Goal: Transaction & Acquisition: Purchase product/service

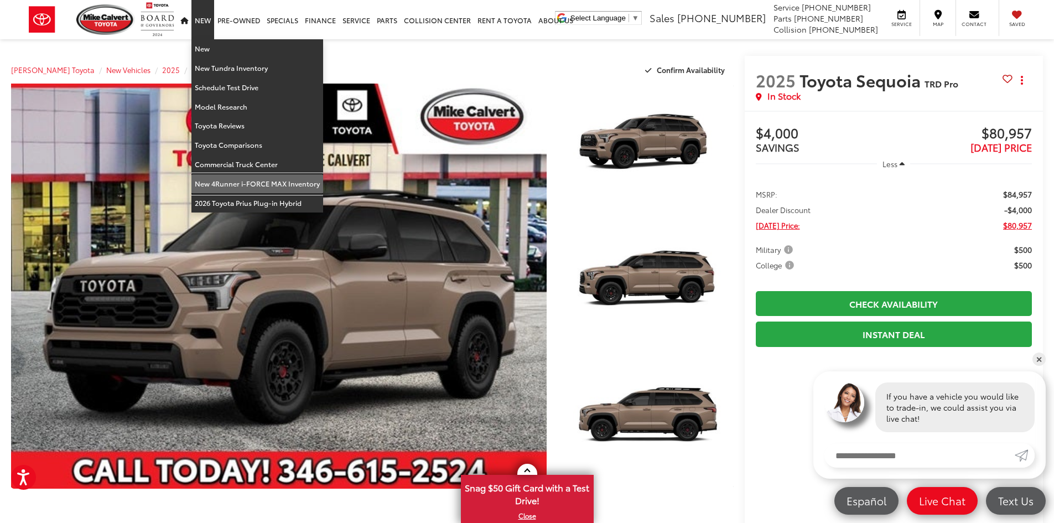
click at [251, 183] on link "New 4Runner i-FORCE MAX Inventory" at bounding box center [257, 183] width 132 height 19
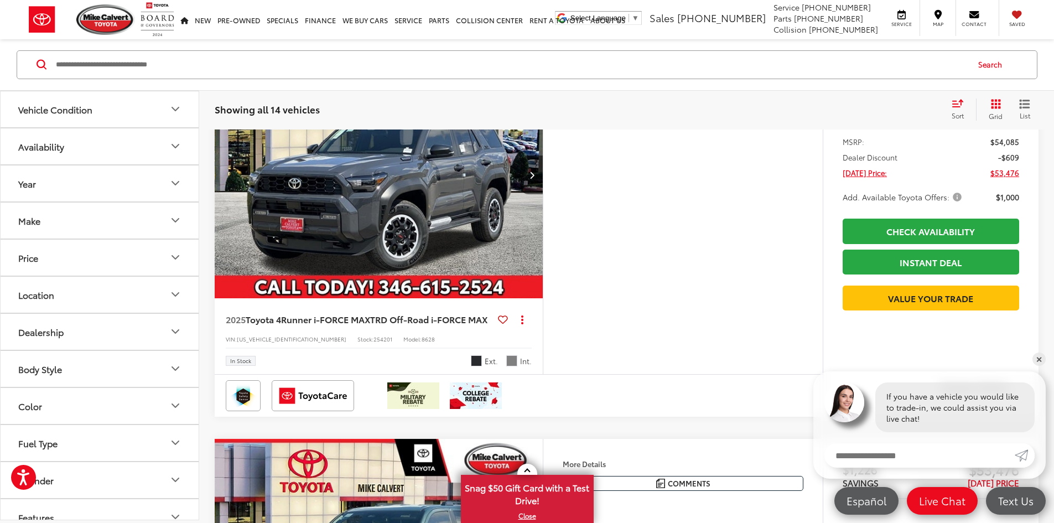
scroll to position [663, 0]
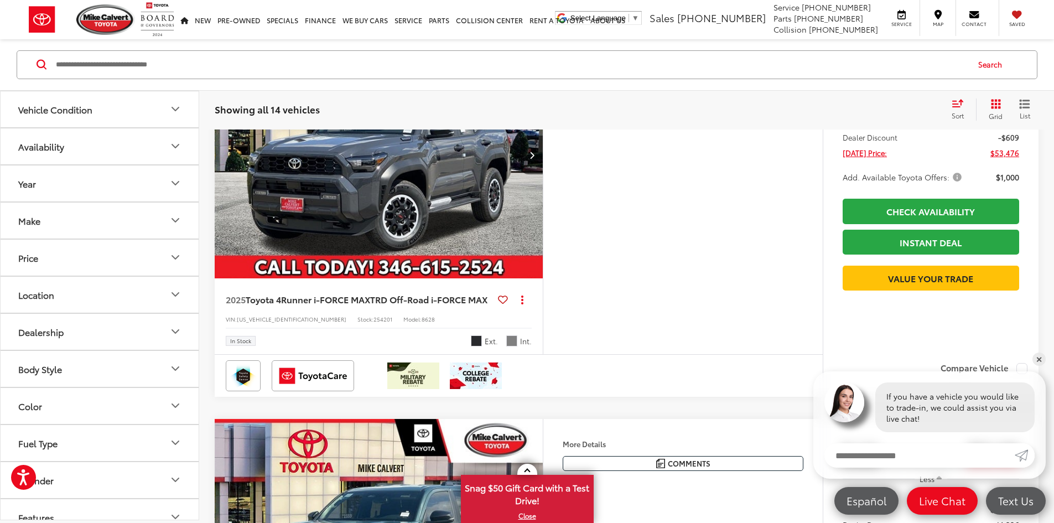
click at [487, 279] on img "2025 Toyota 4Runner i-FORCE MAX TRD Off-Road i-FORCE MAX 0" at bounding box center [379, 155] width 330 height 247
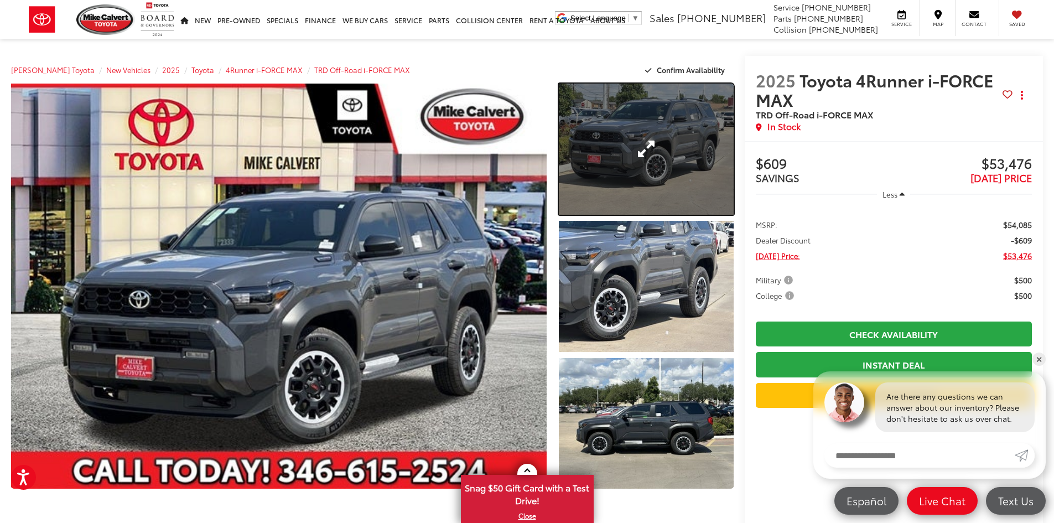
click at [635, 179] on link "Expand Photo 1" at bounding box center [646, 149] width 175 height 131
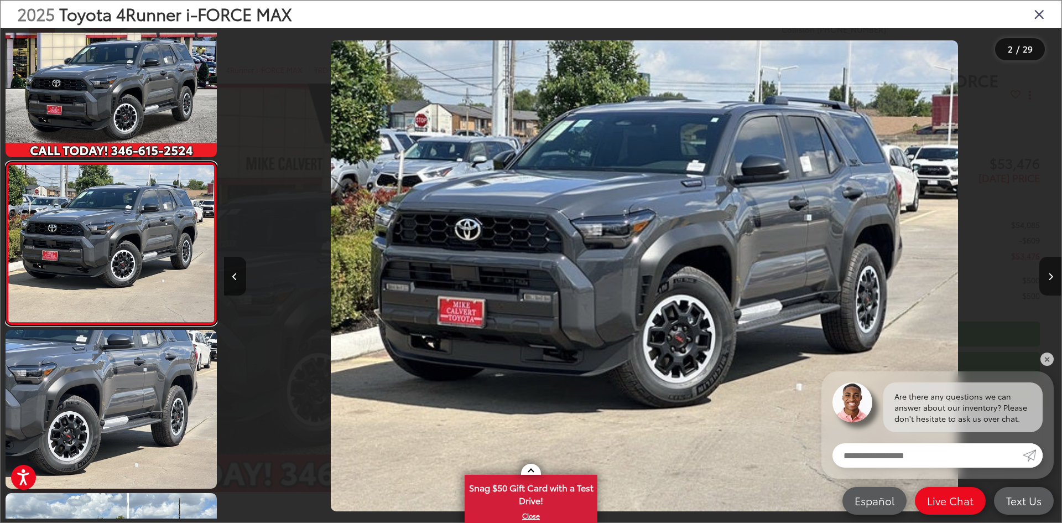
scroll to position [0, 837]
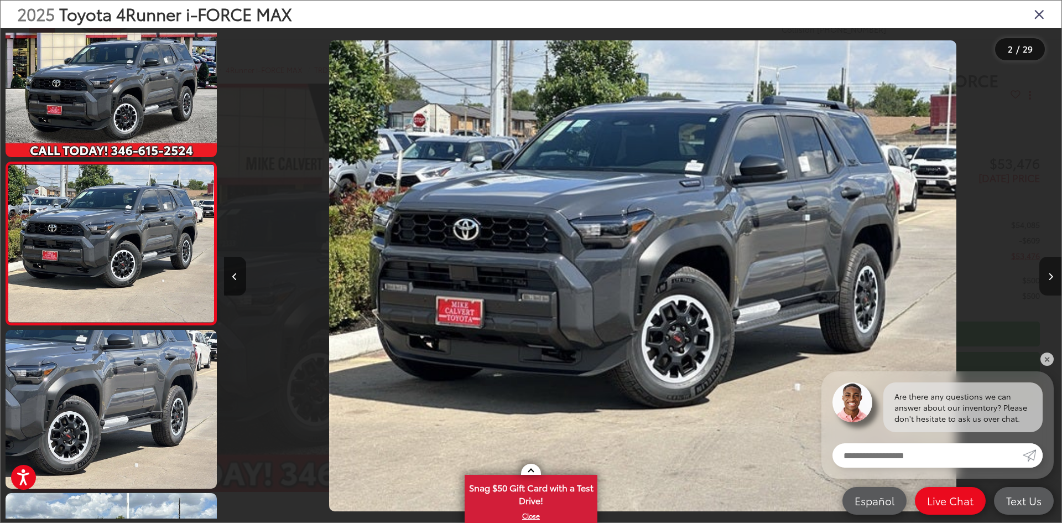
click at [1046, 278] on button "Next image" at bounding box center [1050, 276] width 22 height 39
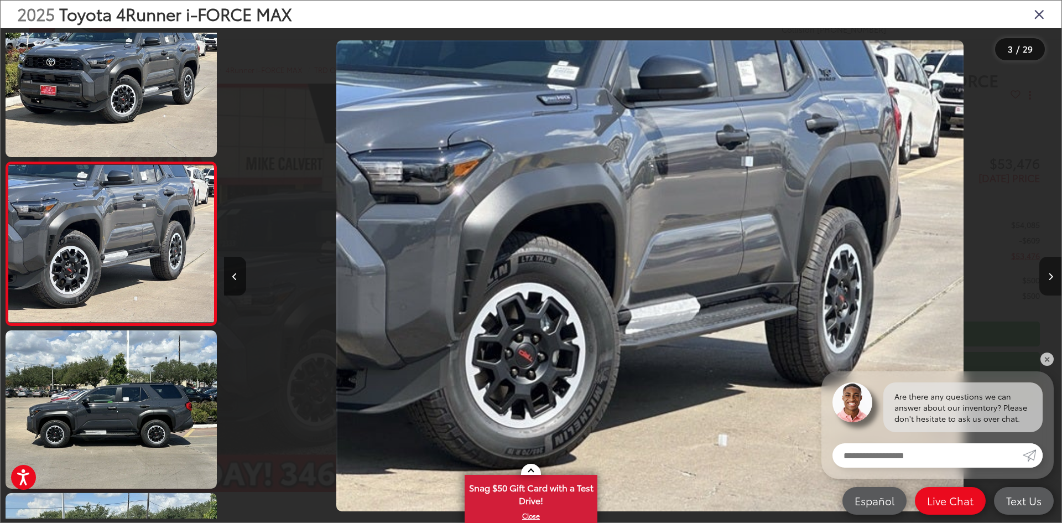
scroll to position [0, 1675]
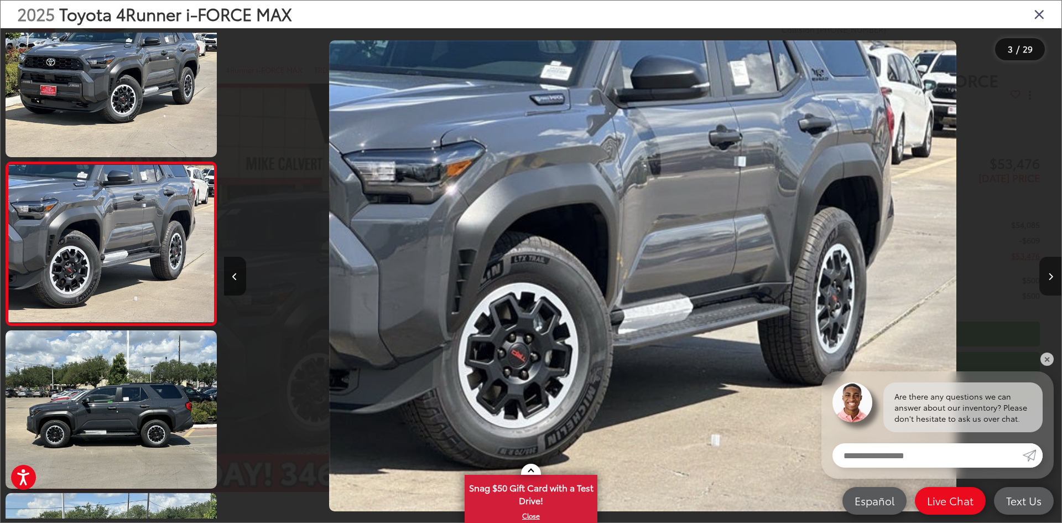
click at [1044, 278] on button "Next image" at bounding box center [1050, 276] width 22 height 39
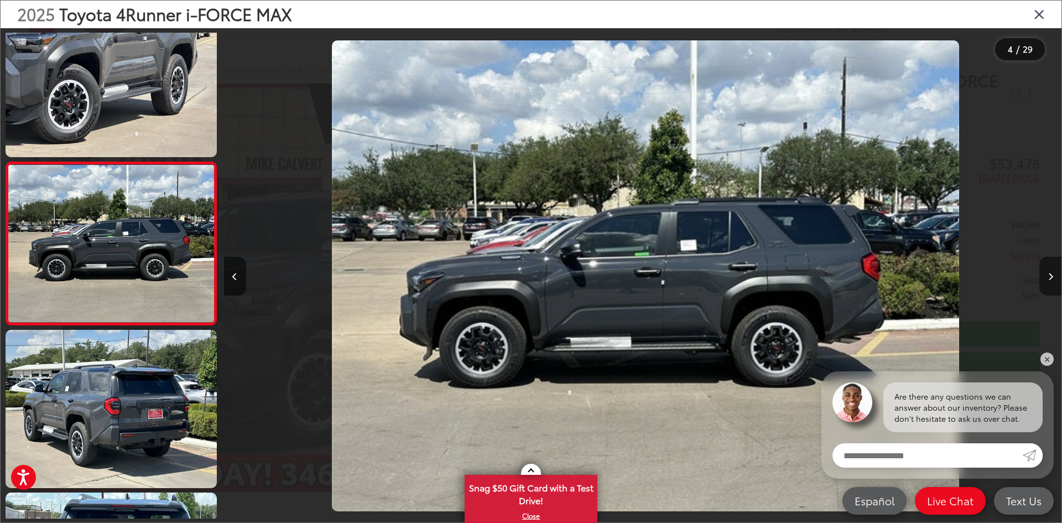
scroll to position [0, 2513]
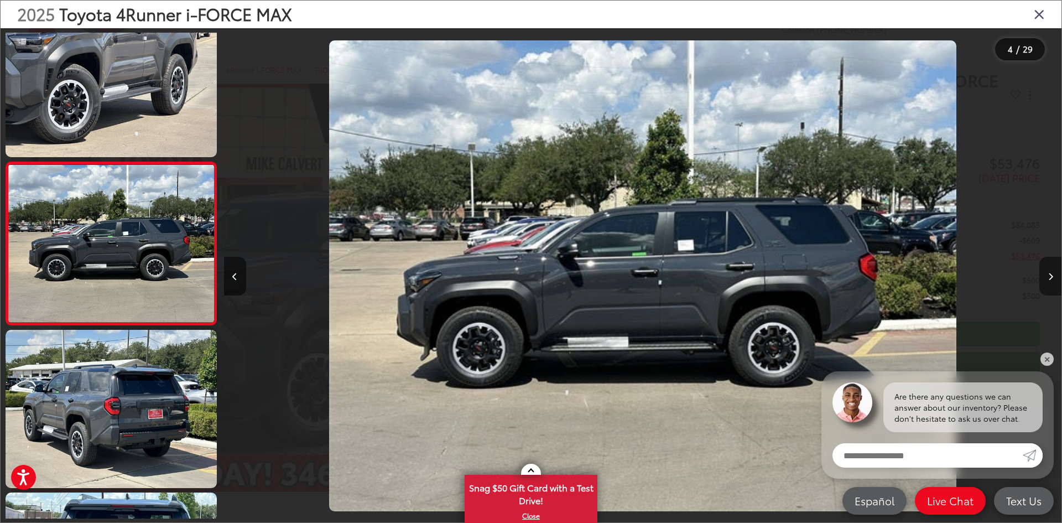
click at [1044, 278] on button "Next image" at bounding box center [1050, 276] width 22 height 39
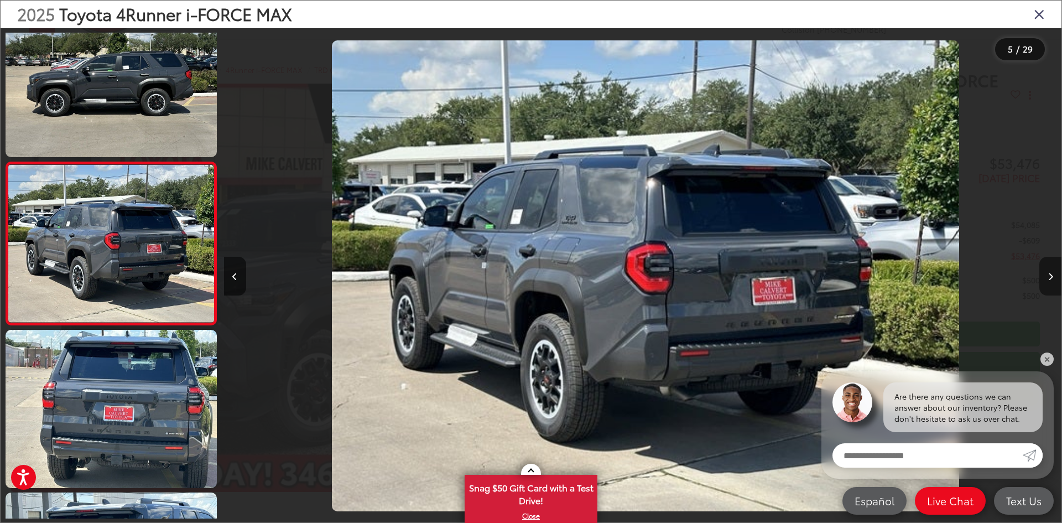
scroll to position [0, 3351]
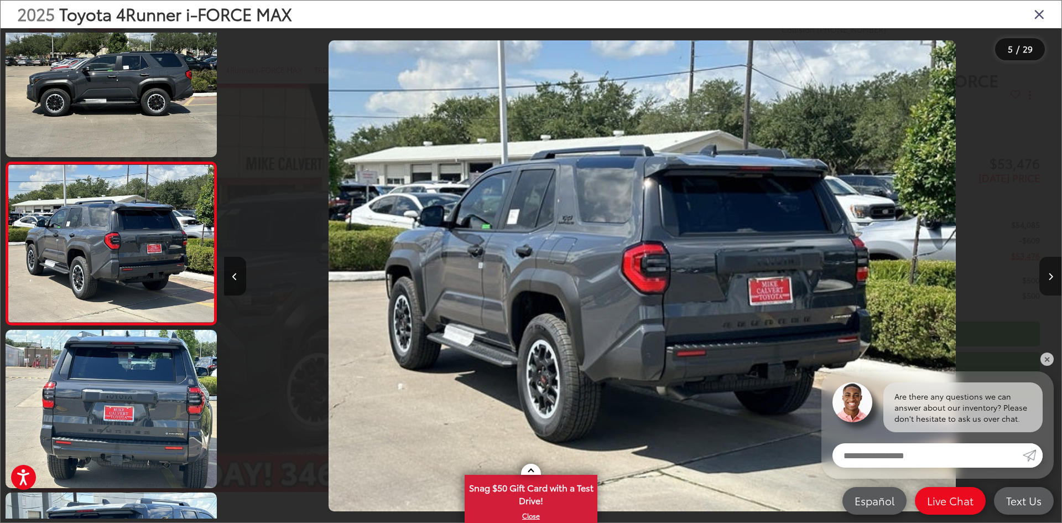
click at [1044, 278] on button "Next image" at bounding box center [1050, 276] width 22 height 39
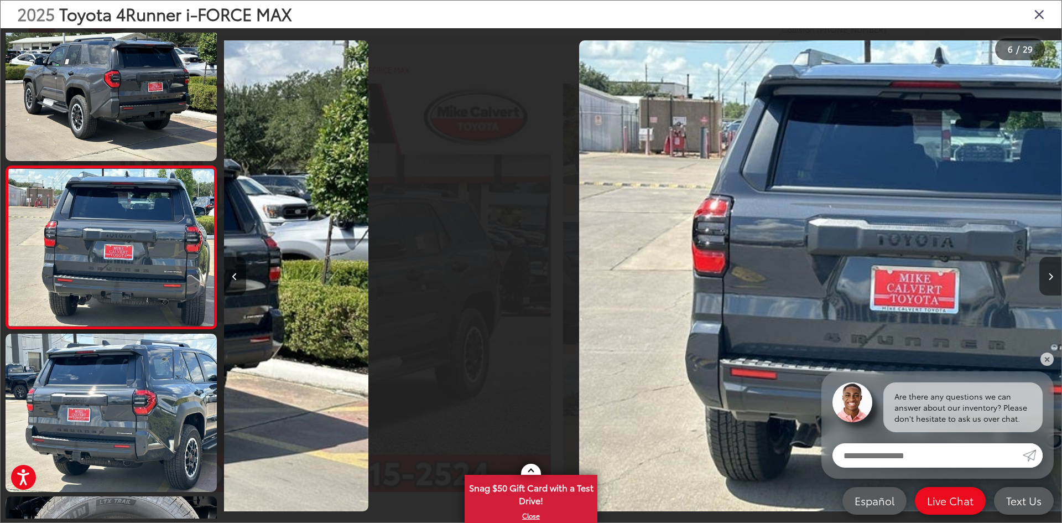
scroll to position [685, 0]
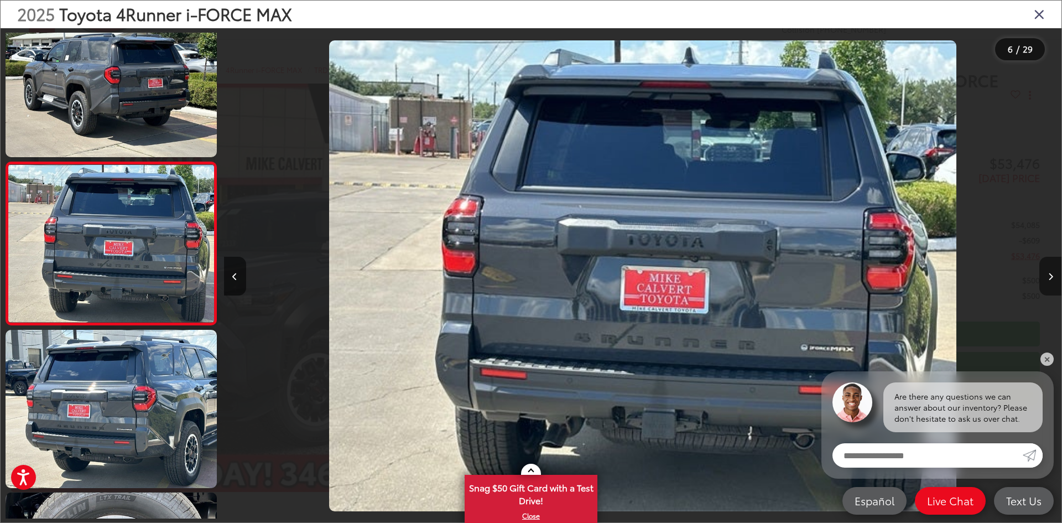
click at [1044, 278] on button "Next image" at bounding box center [1050, 276] width 22 height 39
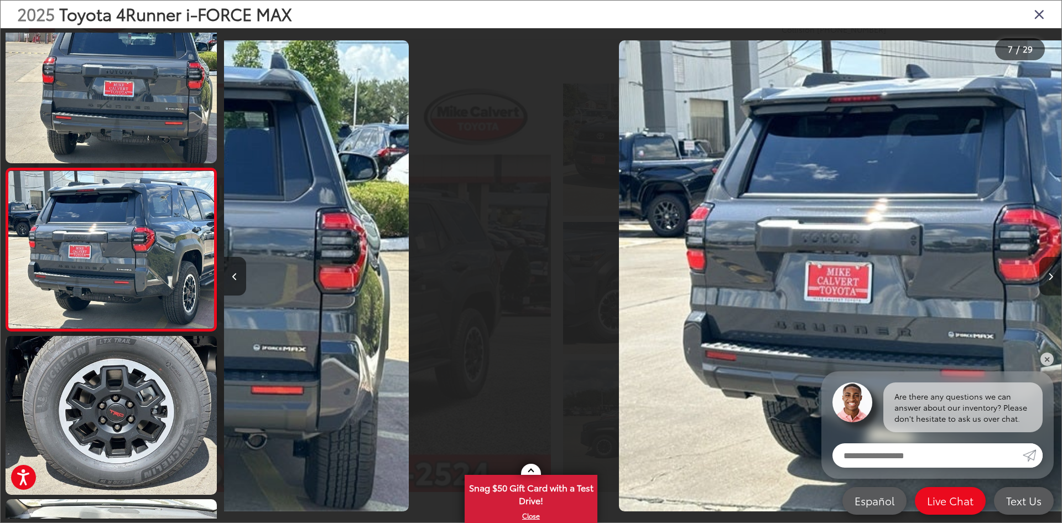
scroll to position [848, 0]
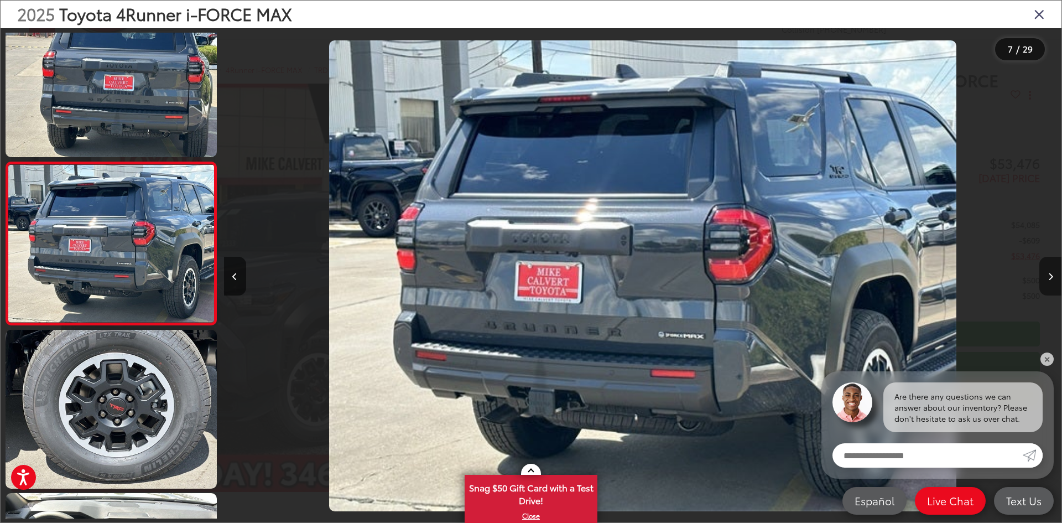
click at [1044, 278] on button "Next image" at bounding box center [1050, 276] width 22 height 39
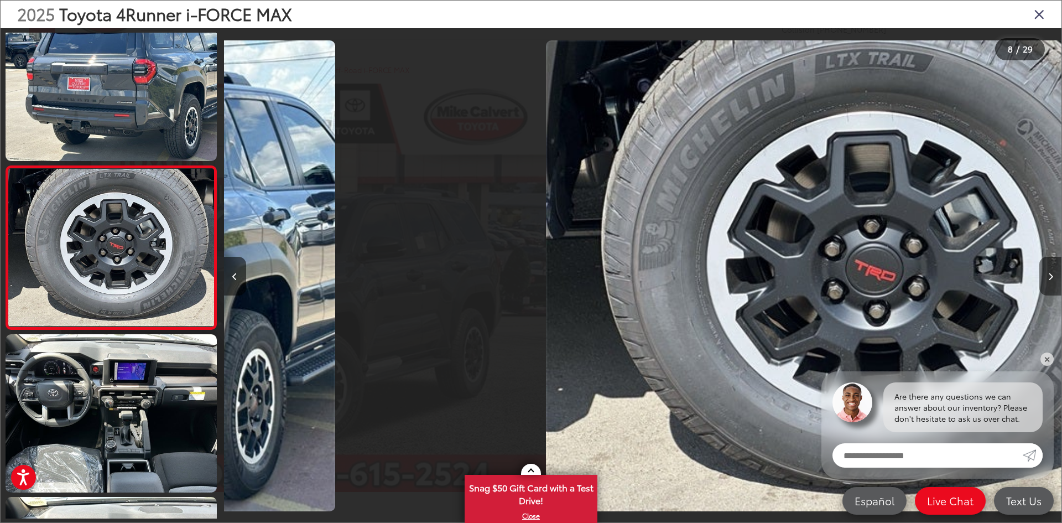
scroll to position [1010, 0]
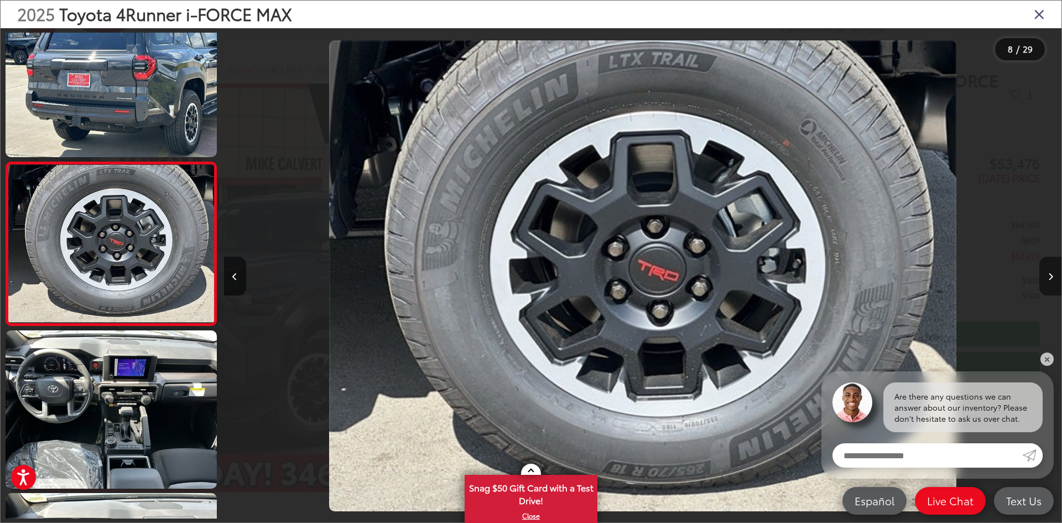
click at [1044, 278] on button "Next image" at bounding box center [1050, 276] width 22 height 39
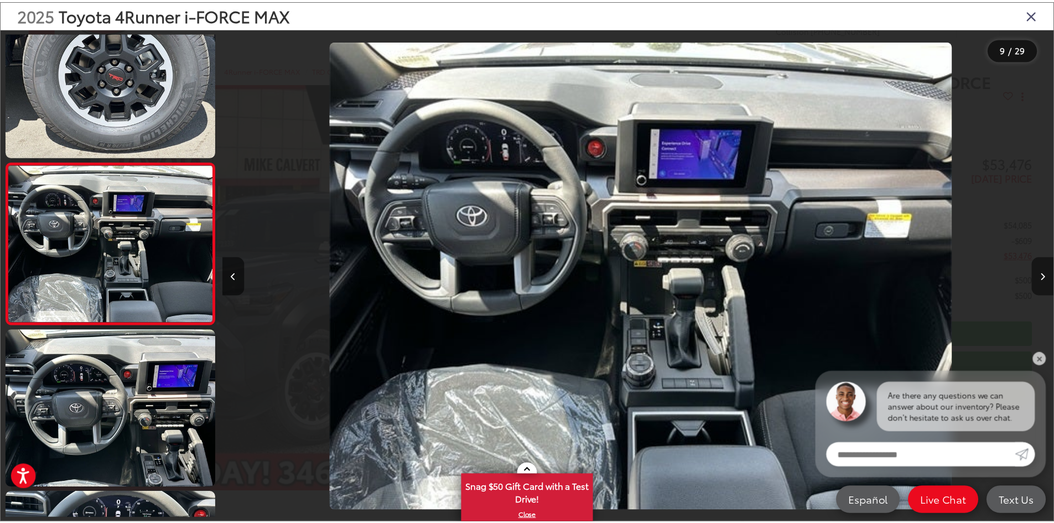
scroll to position [0, 6700]
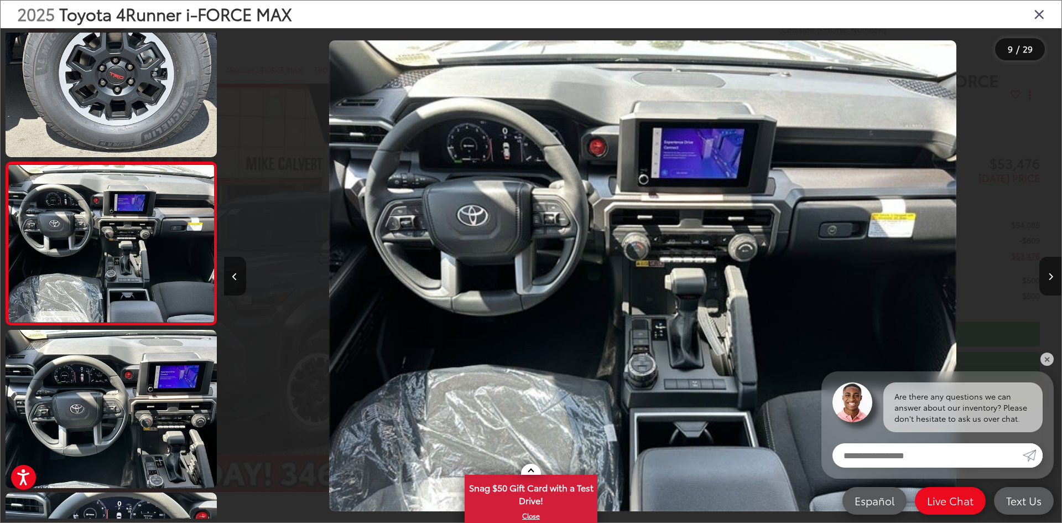
click at [1042, 23] on div "2025 Toyota 4Runner i-FORCE MAX" at bounding box center [531, 15] width 1061 height 28
click at [1039, 20] on icon "Close gallery" at bounding box center [1039, 14] width 11 height 14
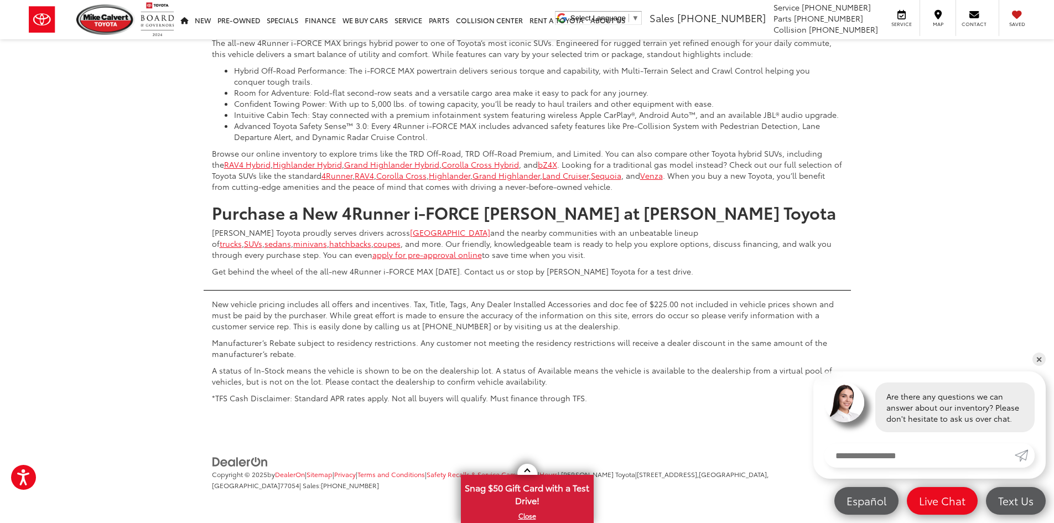
scroll to position [5542, 0]
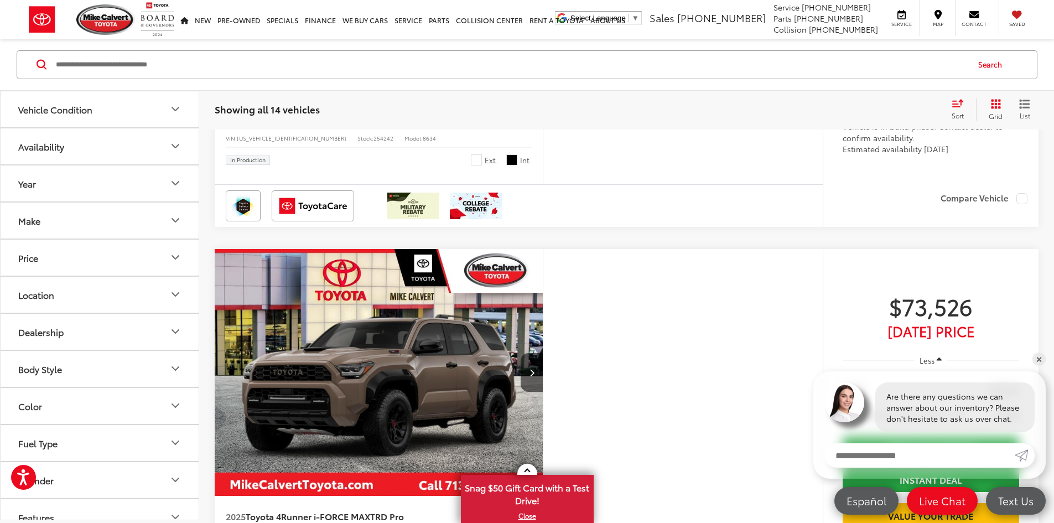
scroll to position [553, 0]
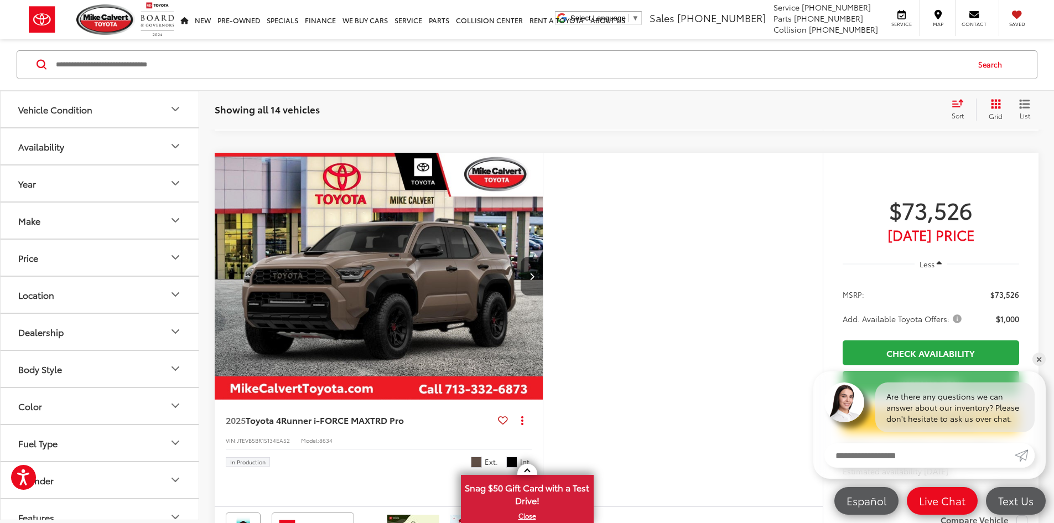
click at [482, 340] on img "2025 Toyota 4Runner i-FORCE MAX TRD Pro 0" at bounding box center [379, 276] width 330 height 247
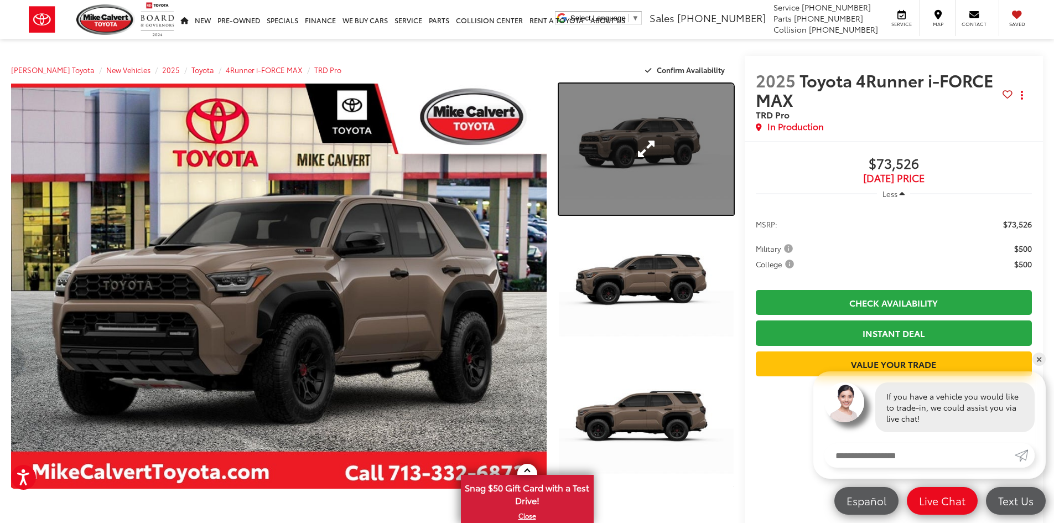
click at [625, 164] on link "Expand Photo 1" at bounding box center [646, 149] width 175 height 131
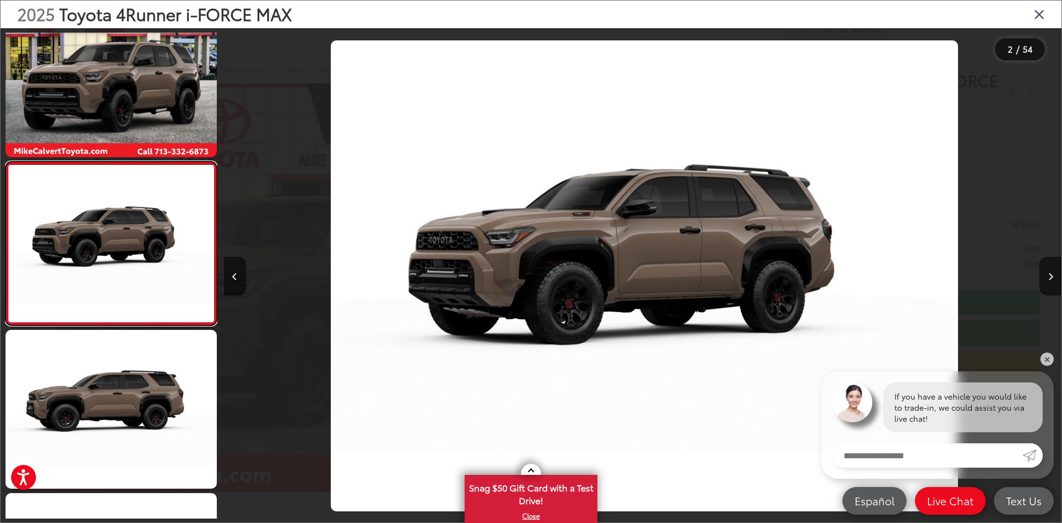
scroll to position [0, 837]
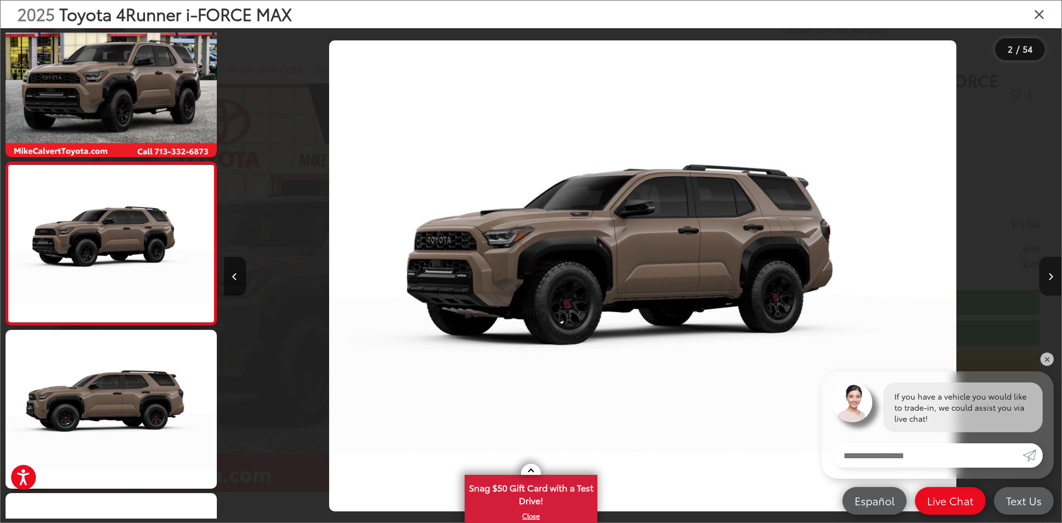
click at [1046, 278] on button "Next image" at bounding box center [1050, 276] width 22 height 39
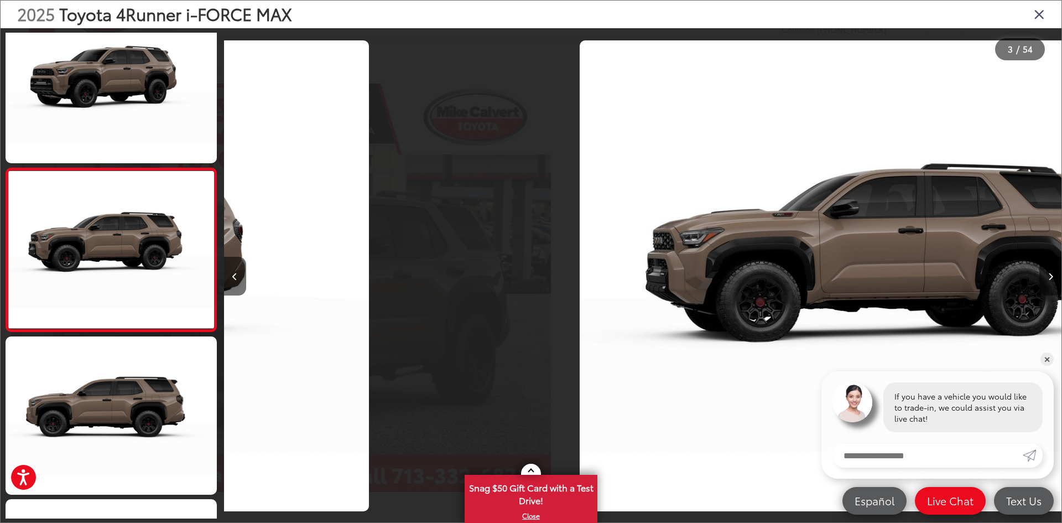
scroll to position [197, 0]
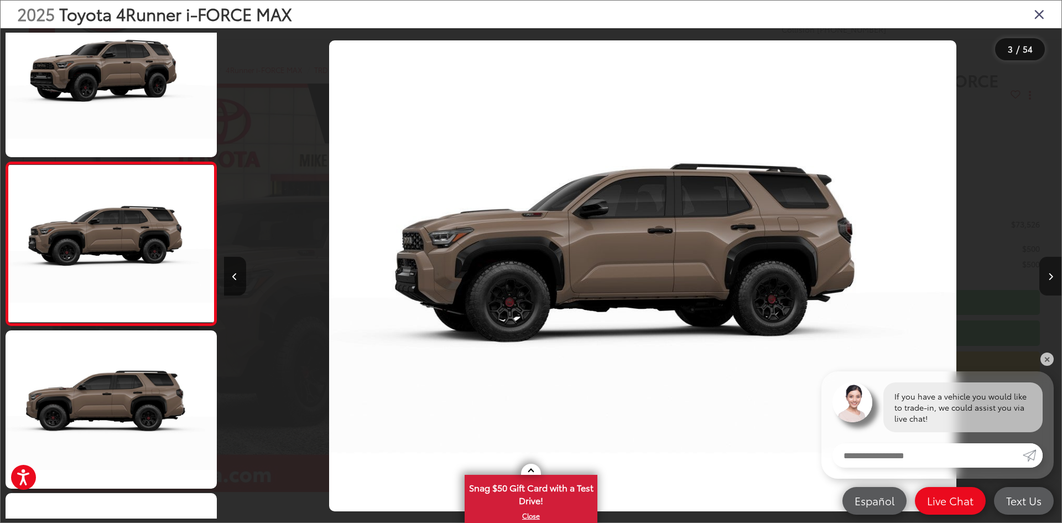
click at [1046, 278] on button "Next image" at bounding box center [1050, 276] width 22 height 39
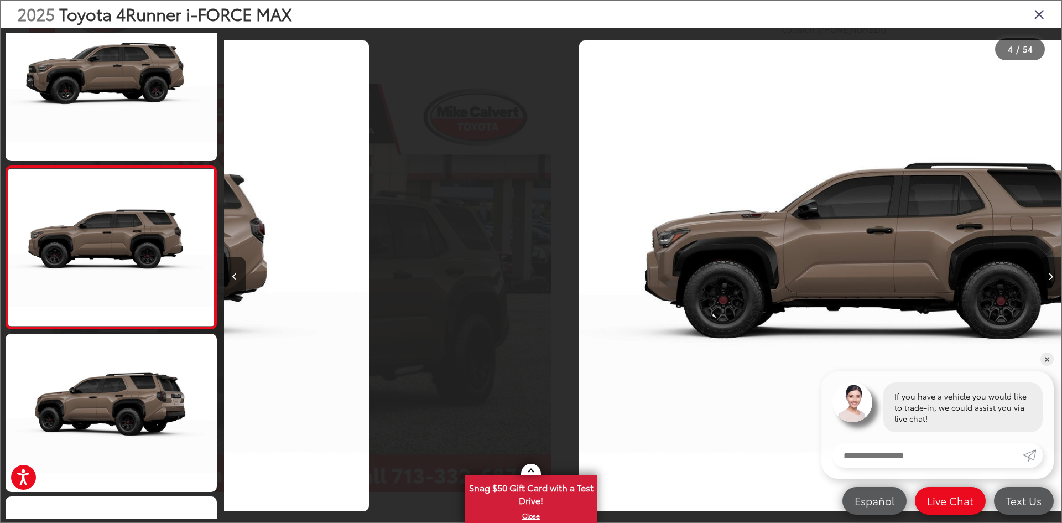
scroll to position [360, 0]
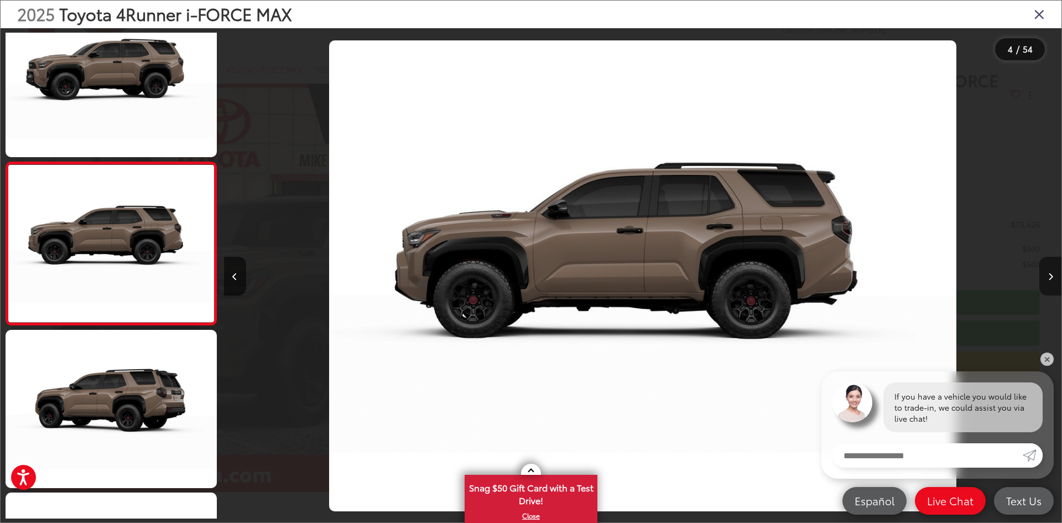
click at [1046, 278] on button "Next image" at bounding box center [1050, 276] width 22 height 39
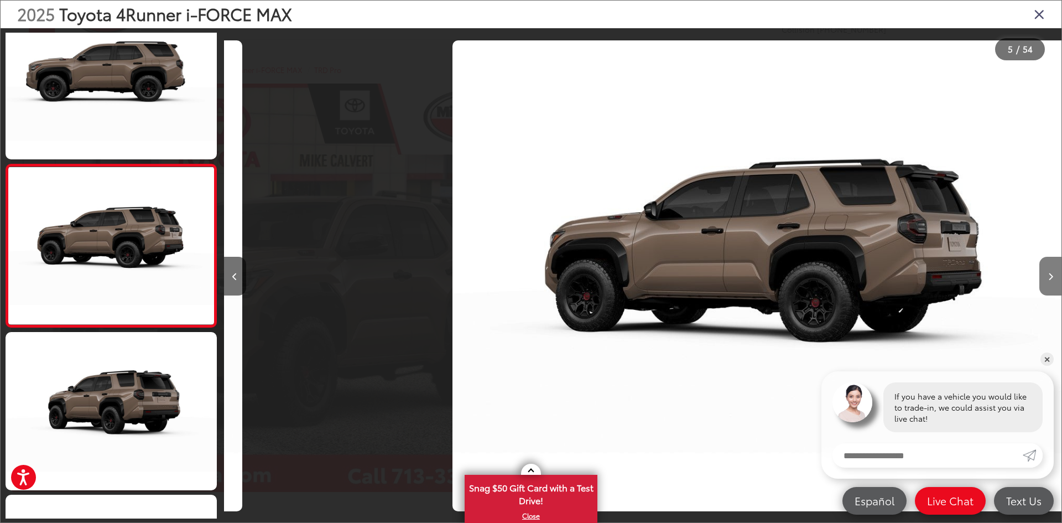
scroll to position [523, 0]
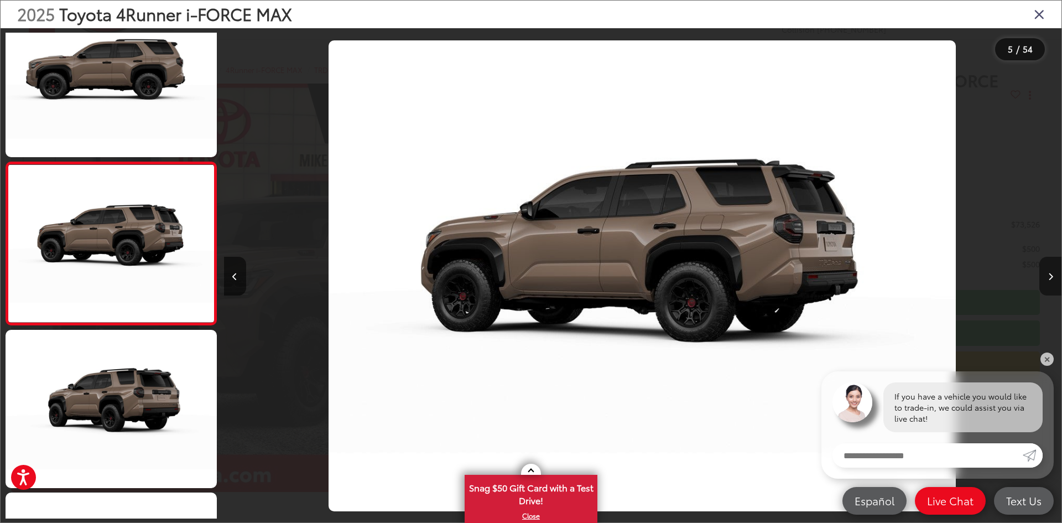
click at [1046, 278] on button "Next image" at bounding box center [1050, 276] width 22 height 39
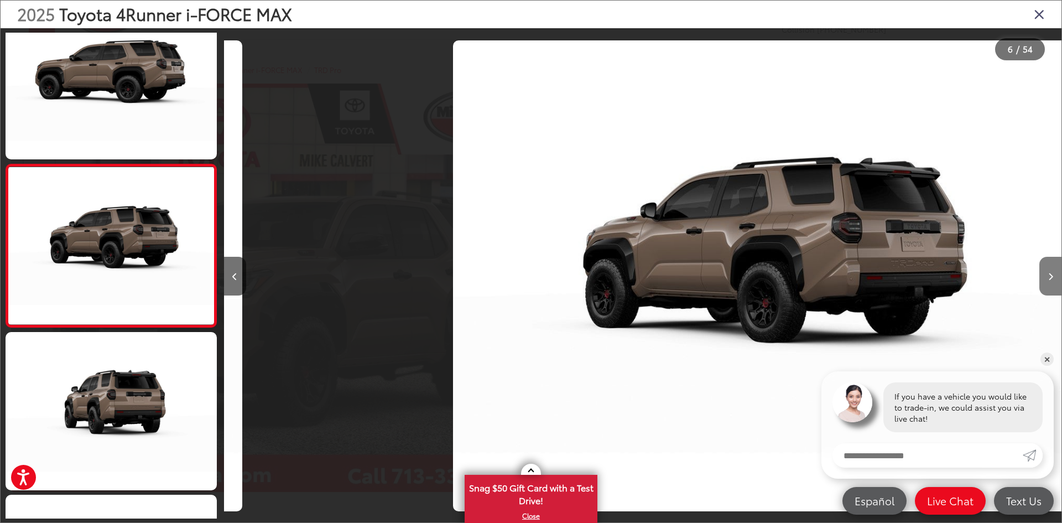
scroll to position [685, 0]
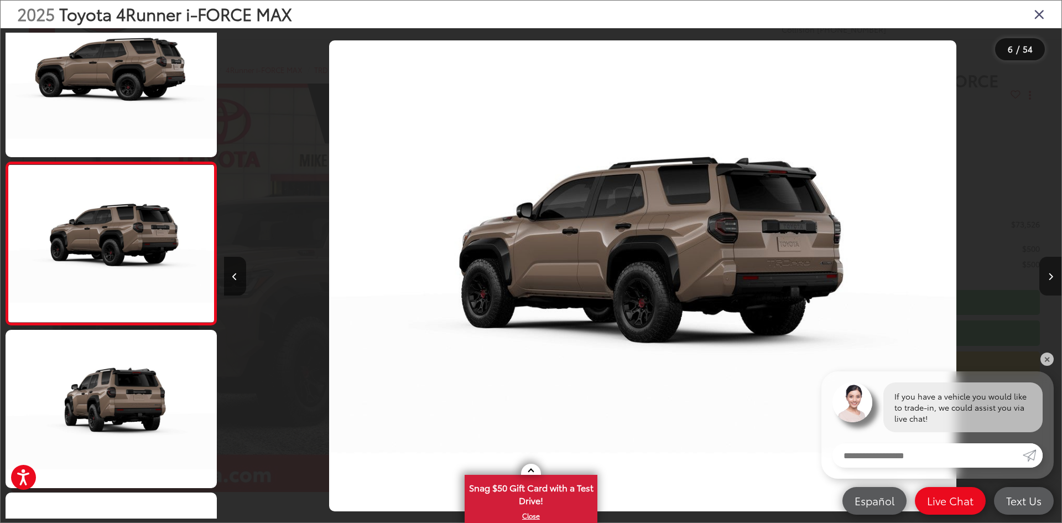
click at [1046, 278] on button "Next image" at bounding box center [1050, 276] width 22 height 39
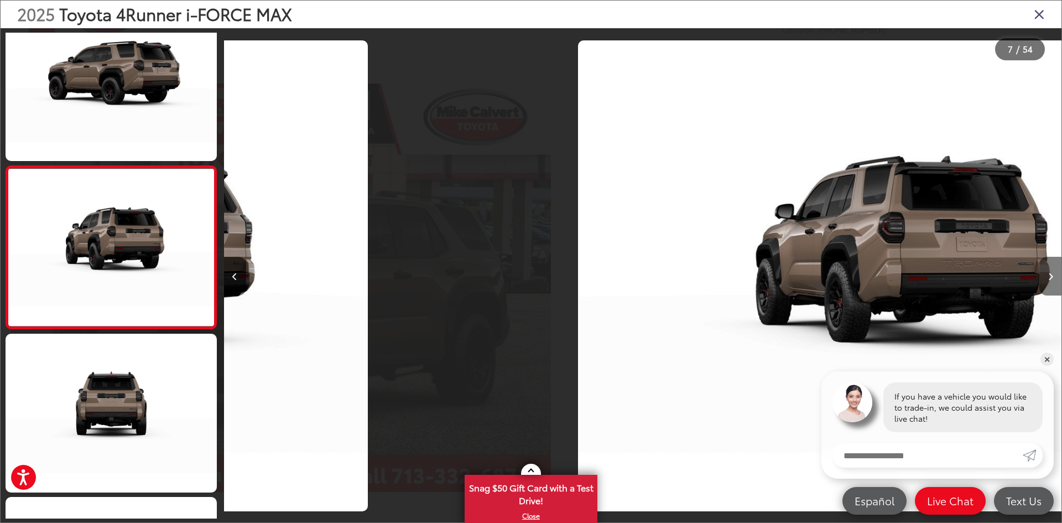
scroll to position [848, 0]
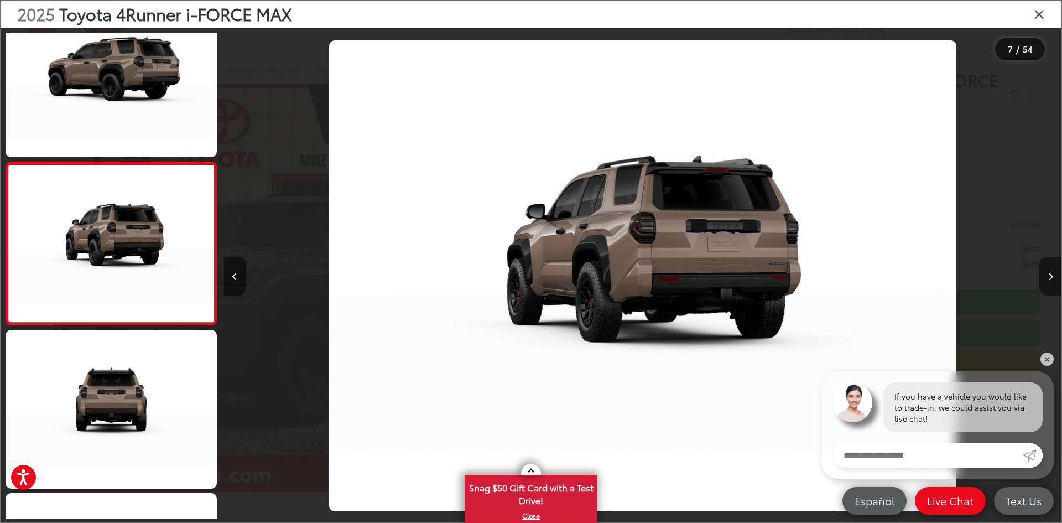
click at [1046, 278] on button "Next image" at bounding box center [1050, 276] width 22 height 39
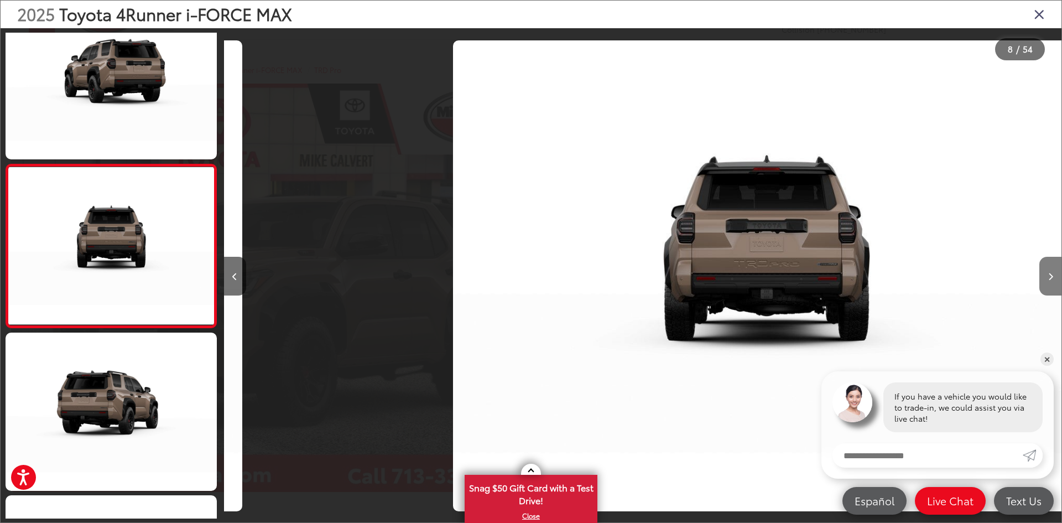
scroll to position [1010, 0]
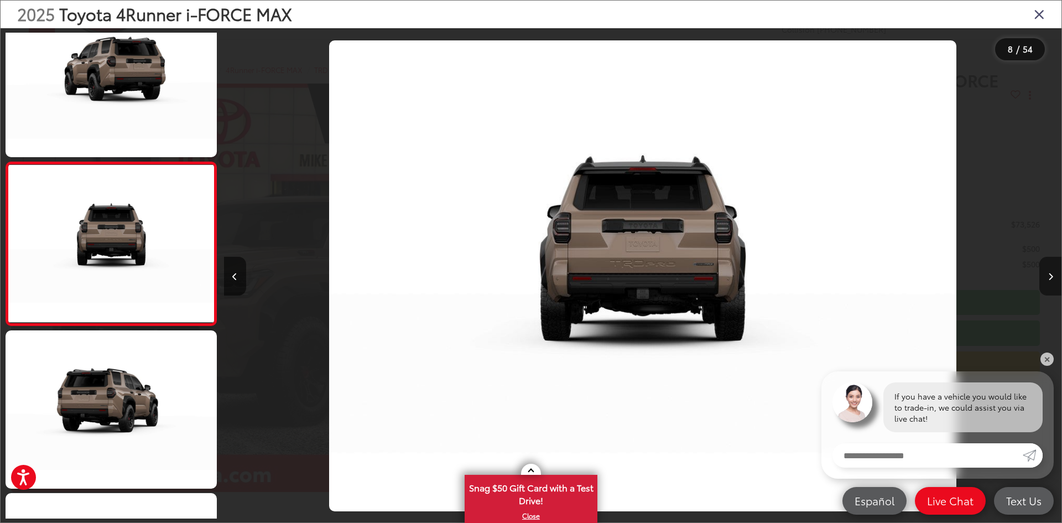
click at [1046, 278] on button "Next image" at bounding box center [1050, 276] width 22 height 39
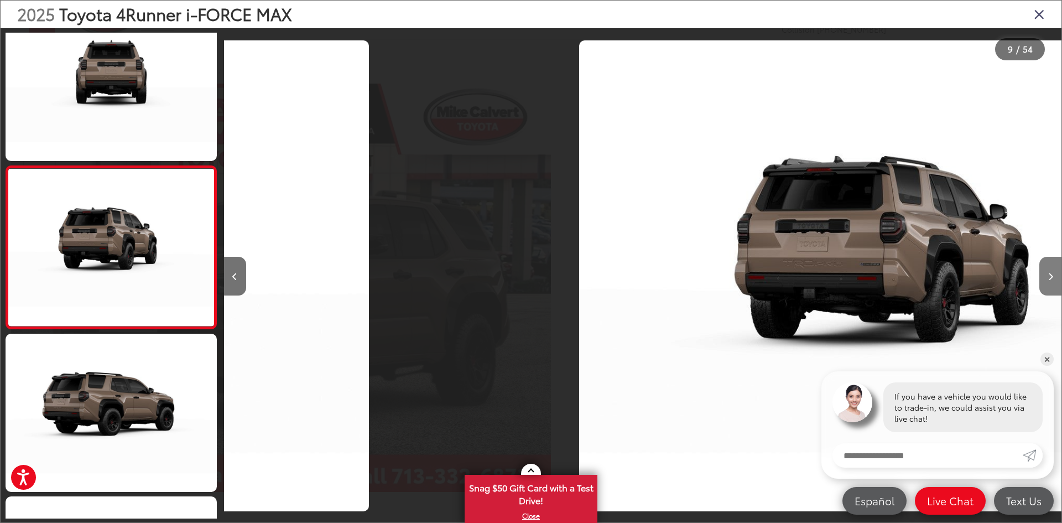
scroll to position [1174, 0]
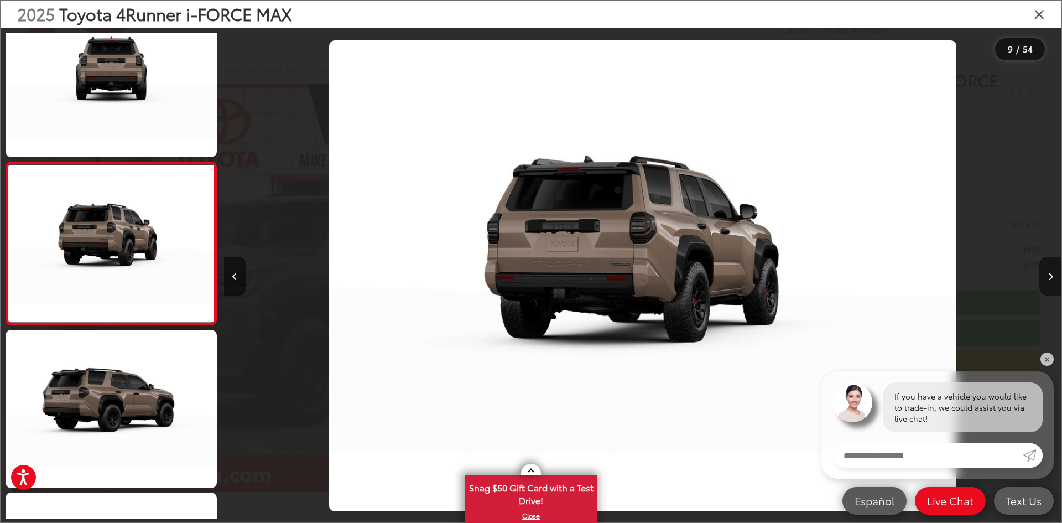
click at [1046, 278] on button "Next image" at bounding box center [1050, 276] width 22 height 39
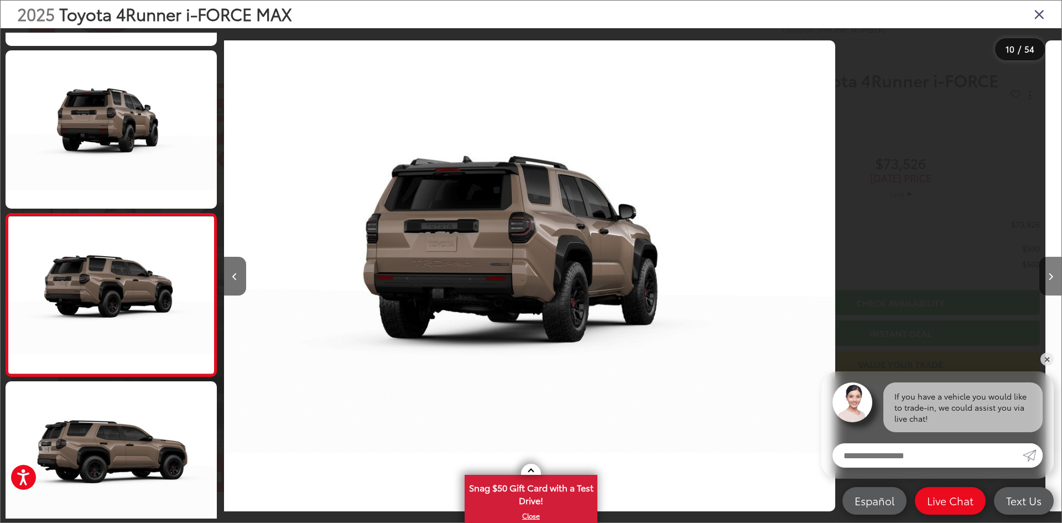
scroll to position [0, 0]
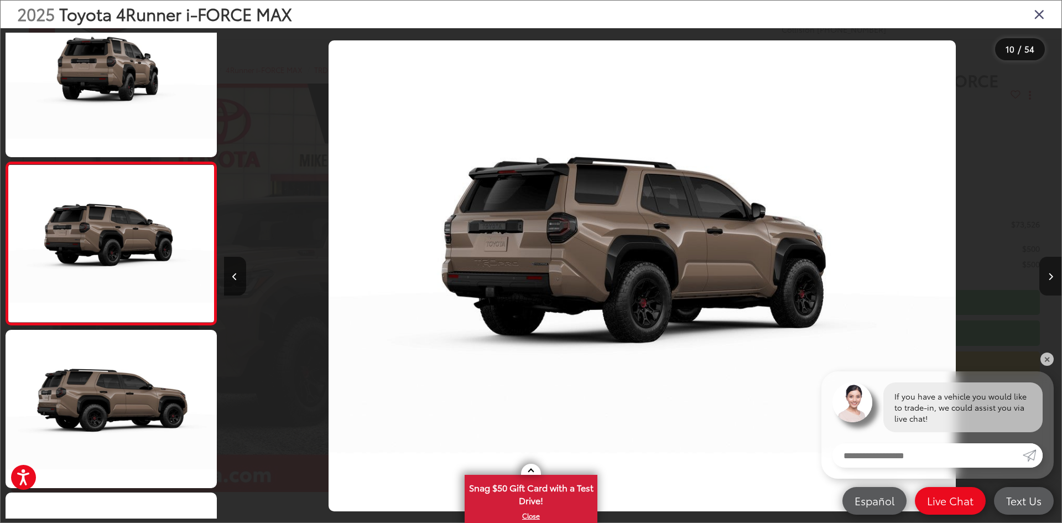
click at [1046, 278] on button "Next image" at bounding box center [1050, 276] width 22 height 39
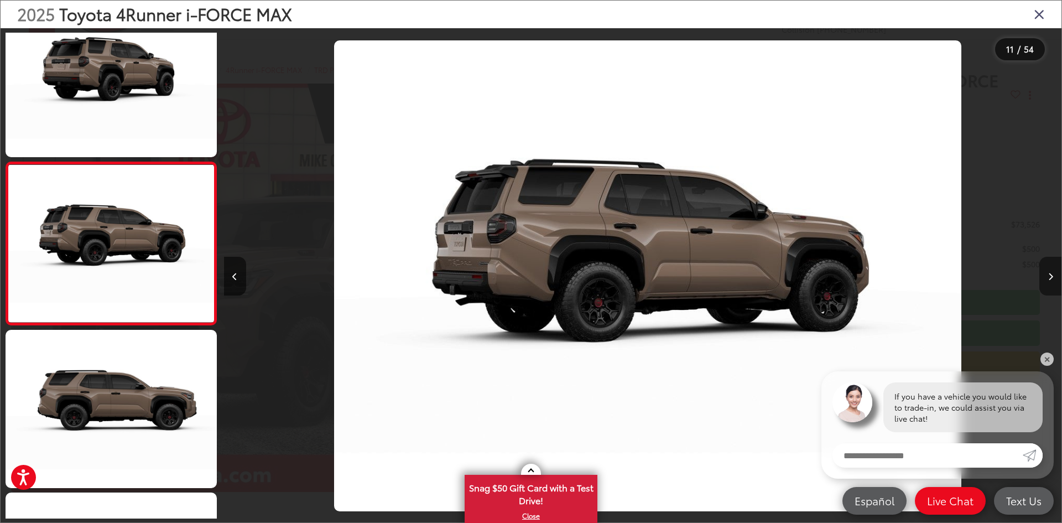
click at [1046, 278] on button "Next image" at bounding box center [1050, 276] width 22 height 39
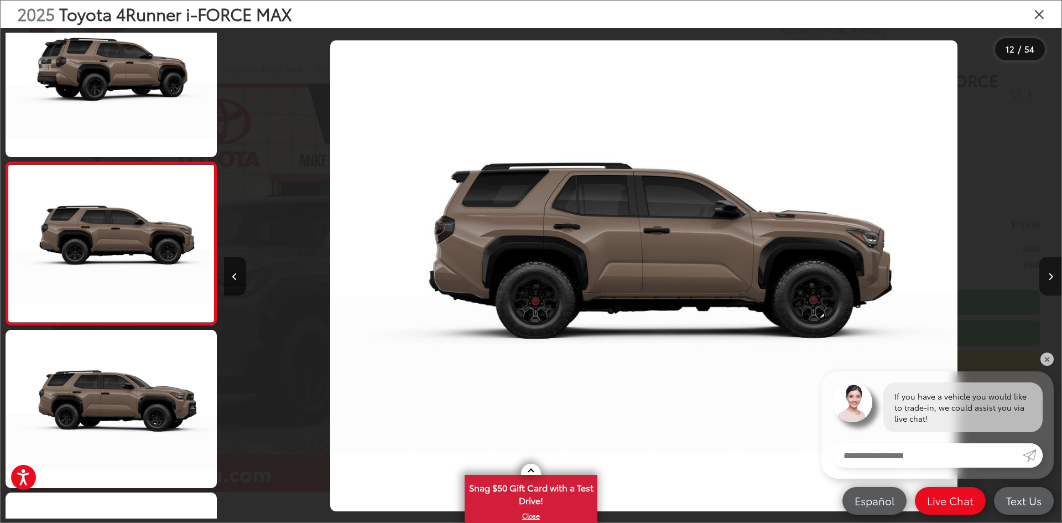
click at [1046, 278] on button "Next image" at bounding box center [1050, 276] width 22 height 39
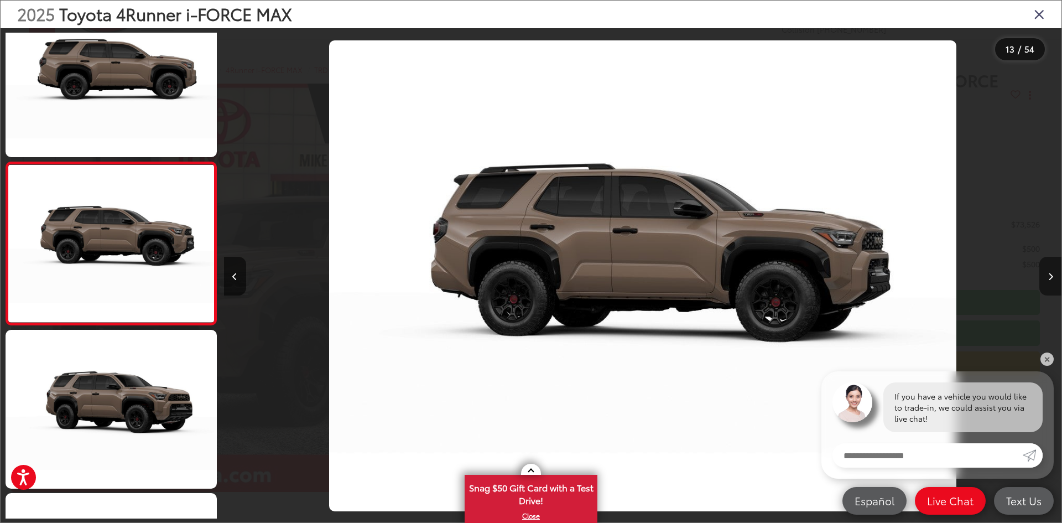
click at [1046, 278] on button "Next image" at bounding box center [1050, 276] width 22 height 39
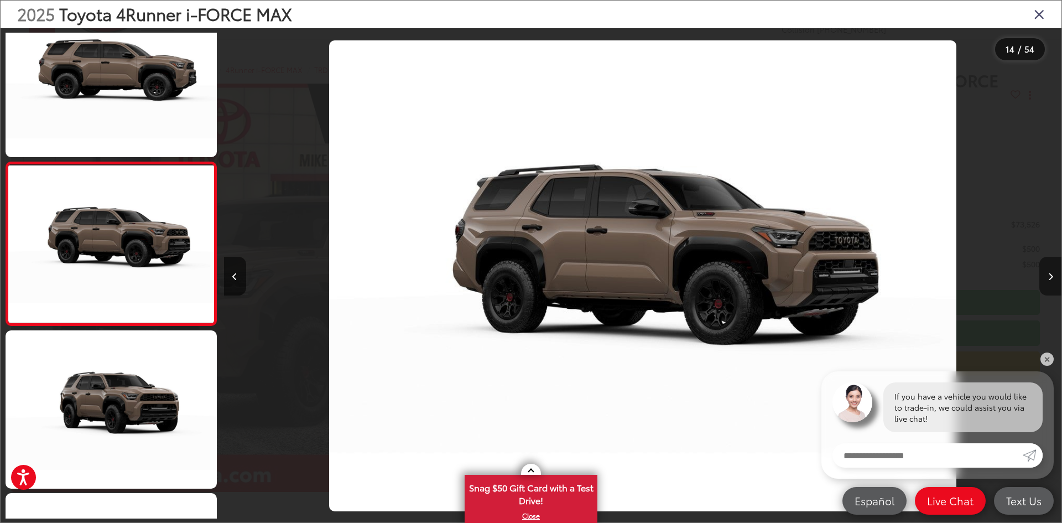
click at [1046, 278] on button "Next image" at bounding box center [1050, 276] width 22 height 39
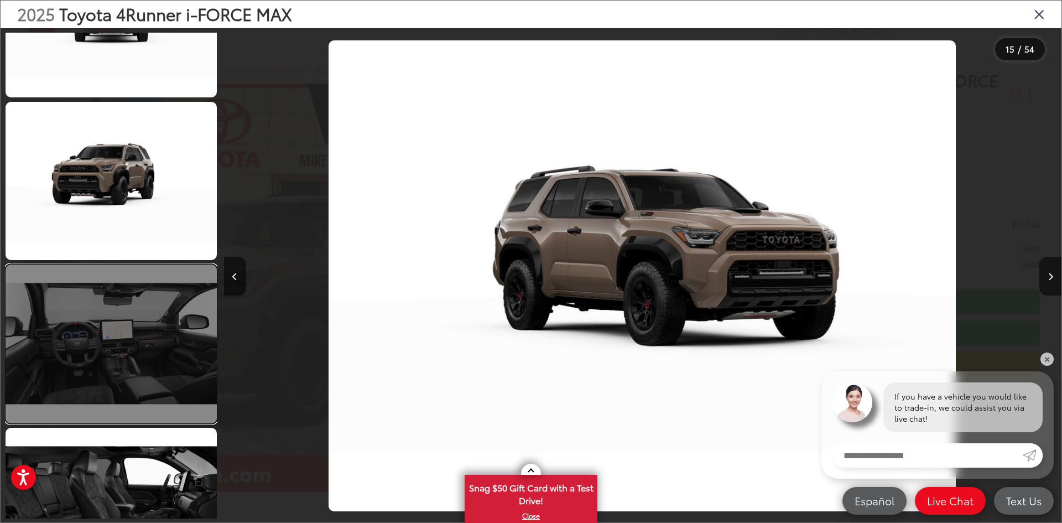
click at [145, 306] on link at bounding box center [111, 343] width 211 height 158
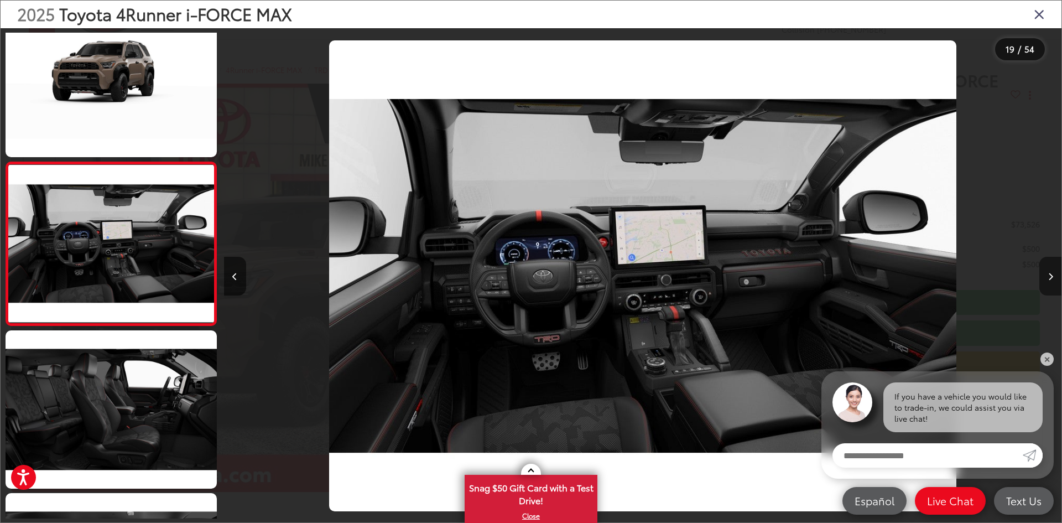
click at [1051, 278] on icon "Next image" at bounding box center [1050, 277] width 5 height 8
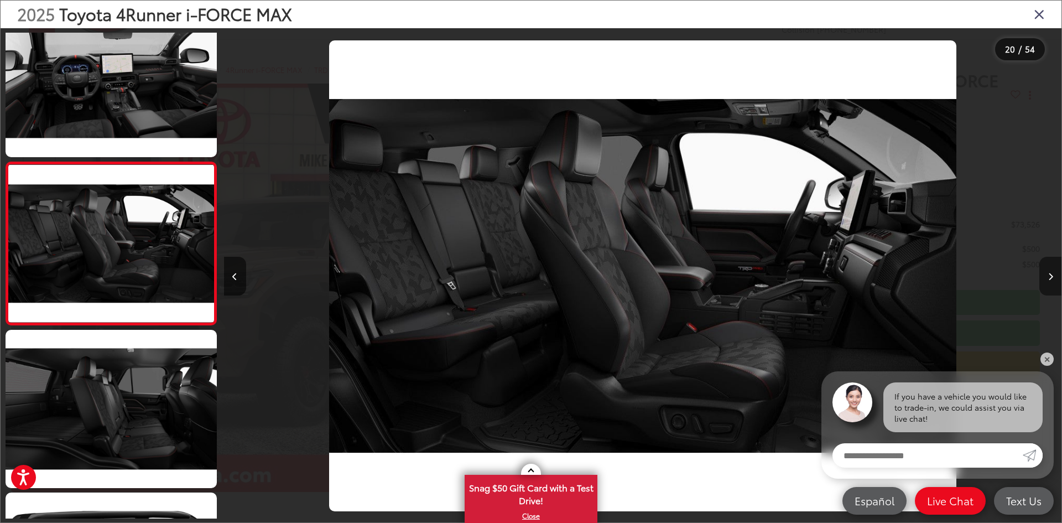
click at [1051, 278] on icon "Next image" at bounding box center [1050, 277] width 5 height 8
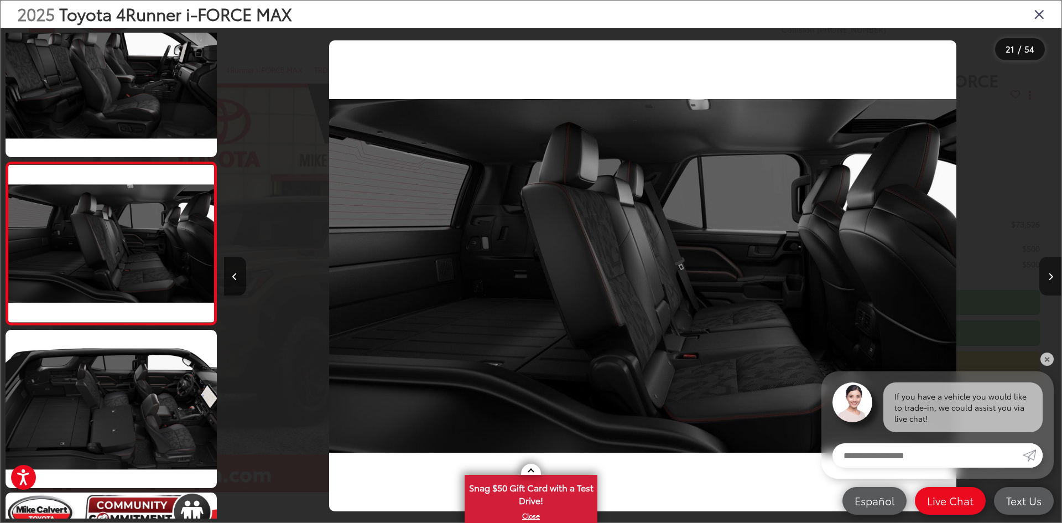
click at [1051, 278] on icon "Next image" at bounding box center [1050, 277] width 5 height 8
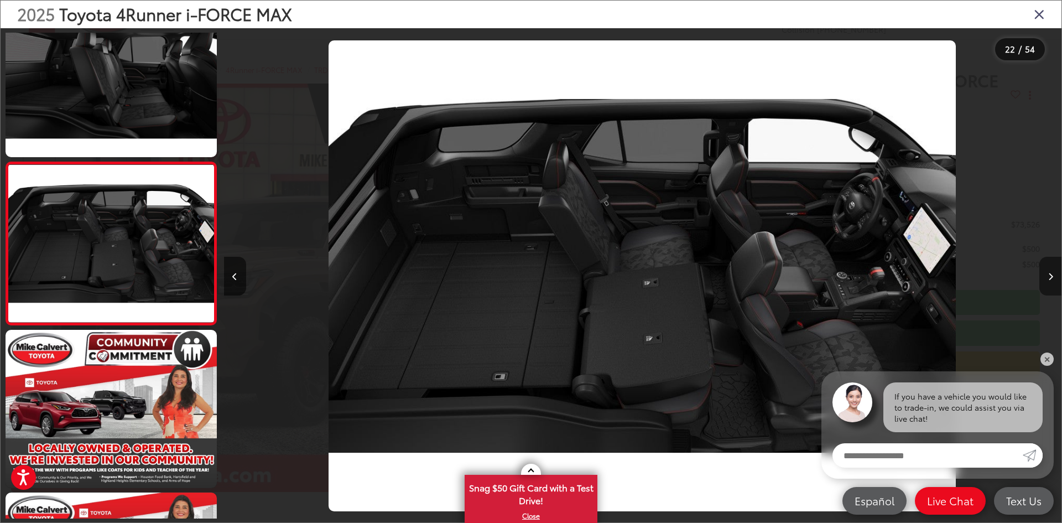
click at [1051, 278] on icon "Next image" at bounding box center [1050, 277] width 5 height 8
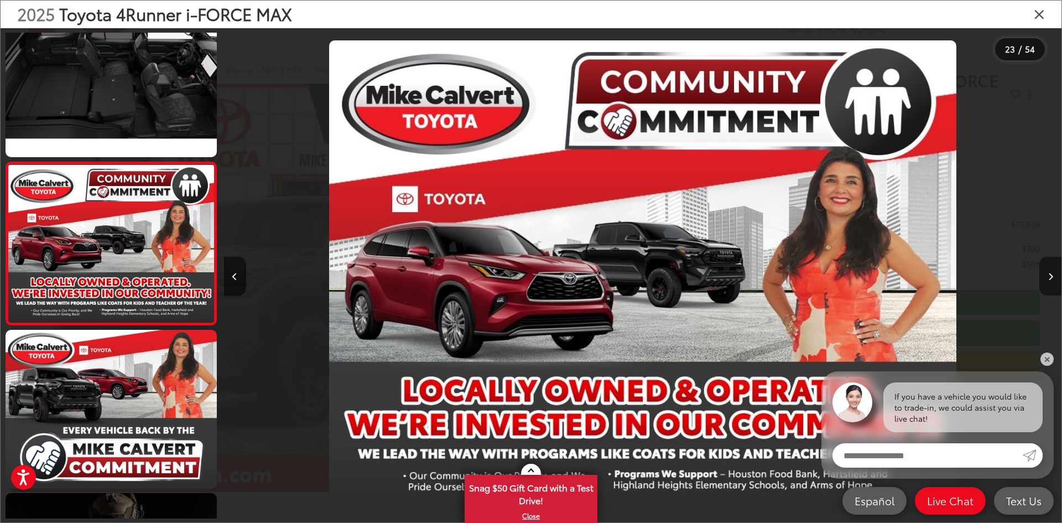
click at [1051, 278] on icon "Next image" at bounding box center [1050, 277] width 5 height 8
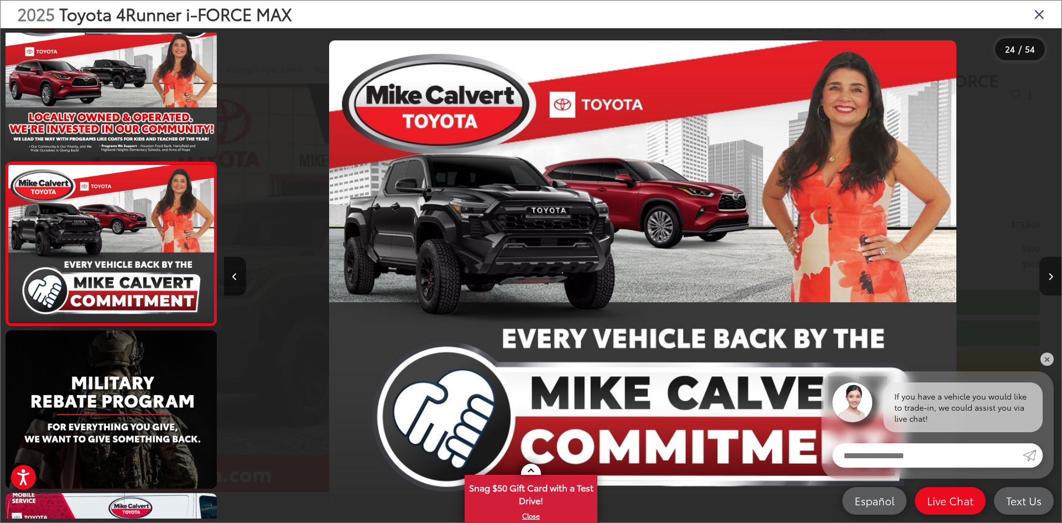
click at [1048, 275] on icon "Next image" at bounding box center [1050, 277] width 5 height 8
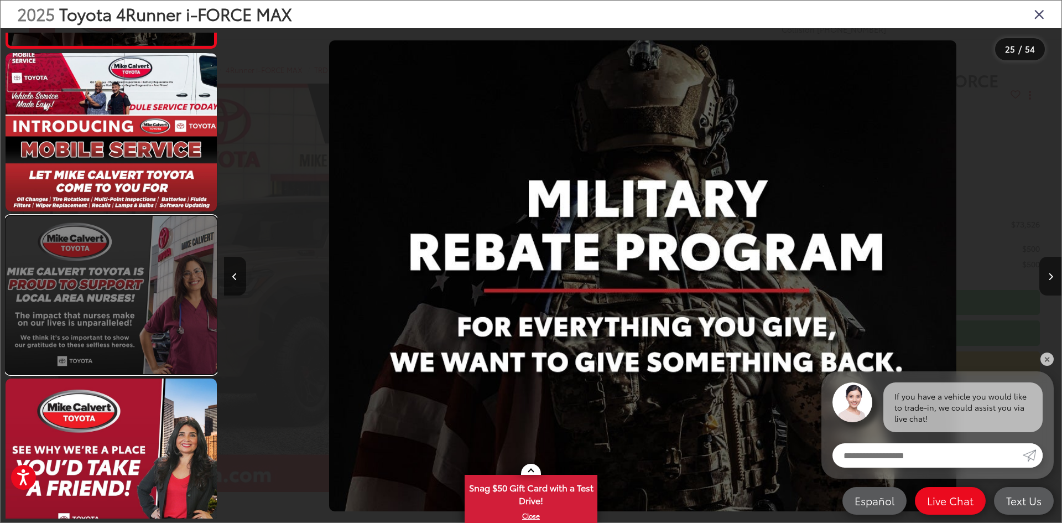
click at [127, 289] on link at bounding box center [111, 295] width 211 height 158
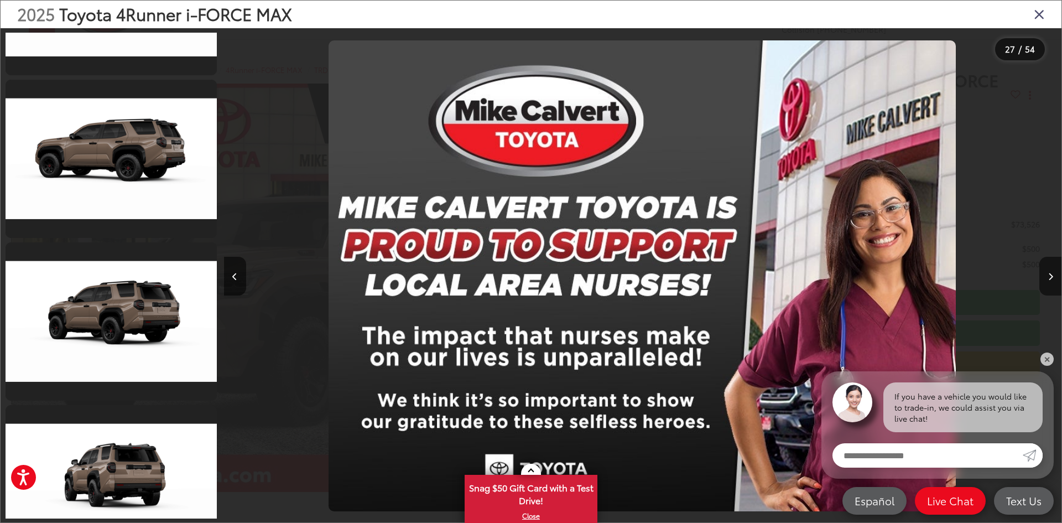
click at [1044, 14] on icon "Close gallery" at bounding box center [1039, 14] width 11 height 14
